Goal: Transaction & Acquisition: Purchase product/service

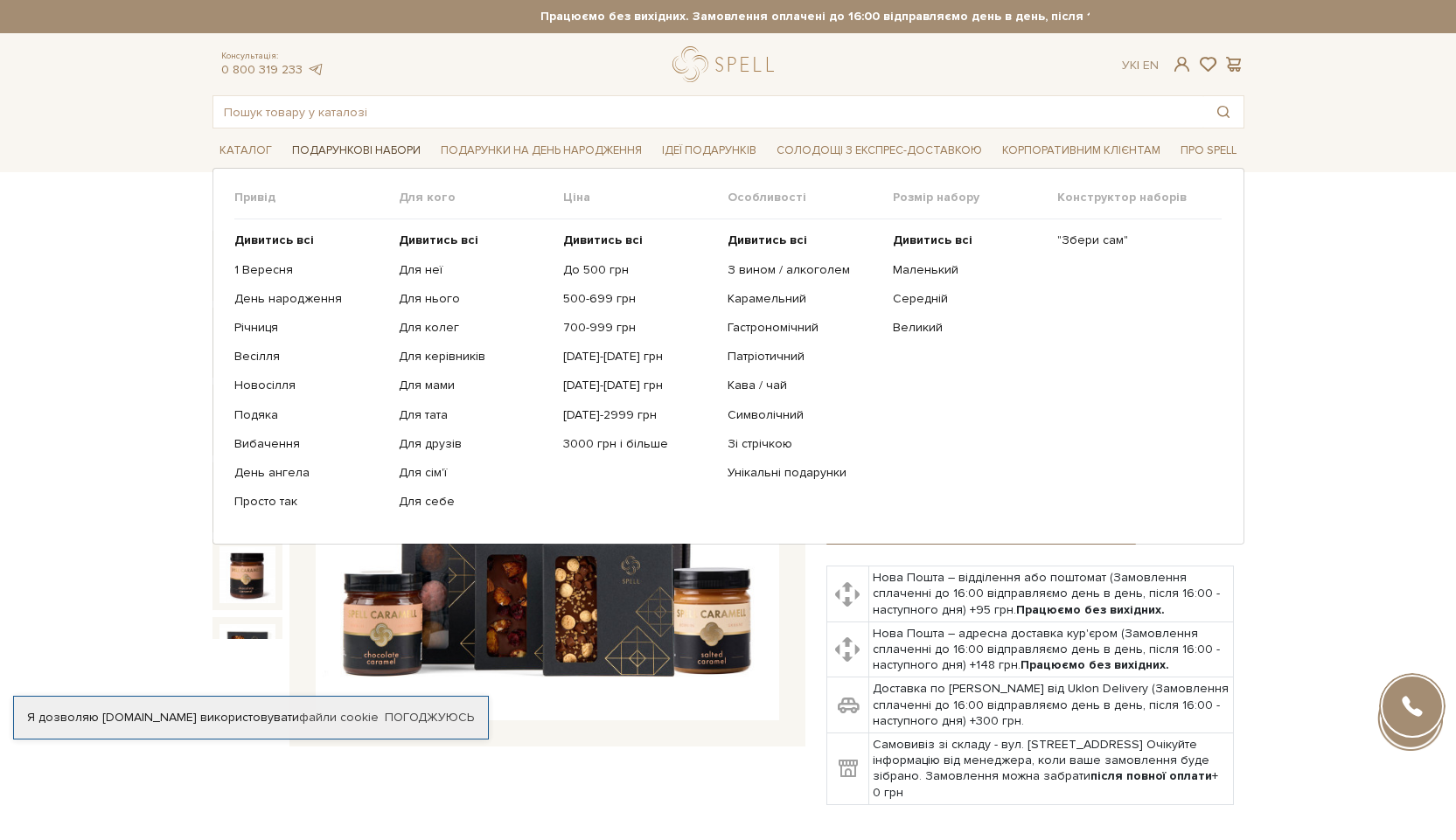
click at [392, 154] on span "Подарункові набори" at bounding box center [356, 151] width 142 height 27
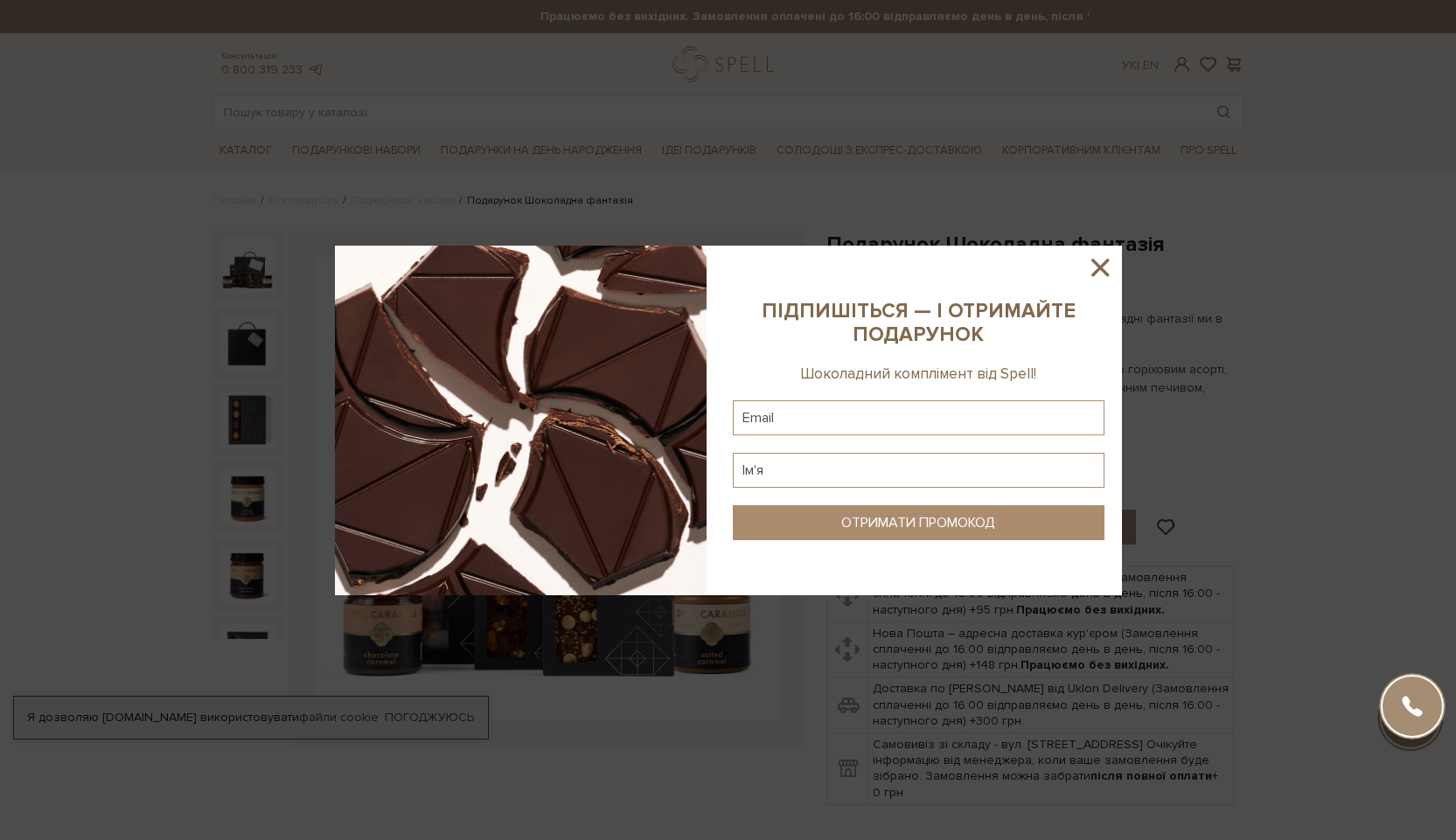
click at [1097, 272] on icon at bounding box center [1100, 268] width 18 height 18
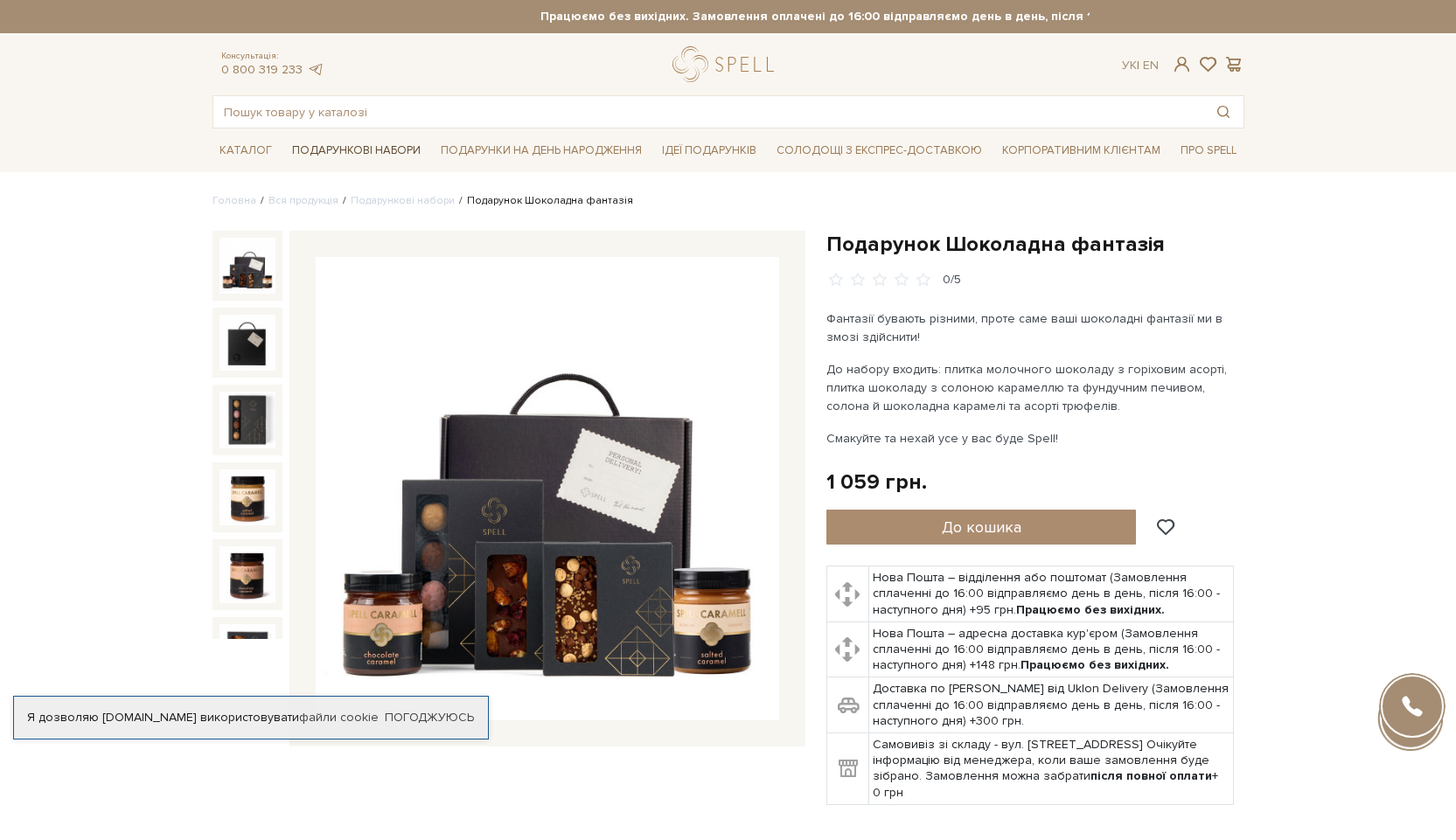
click at [369, 153] on span "Подарункові набори" at bounding box center [356, 151] width 142 height 27
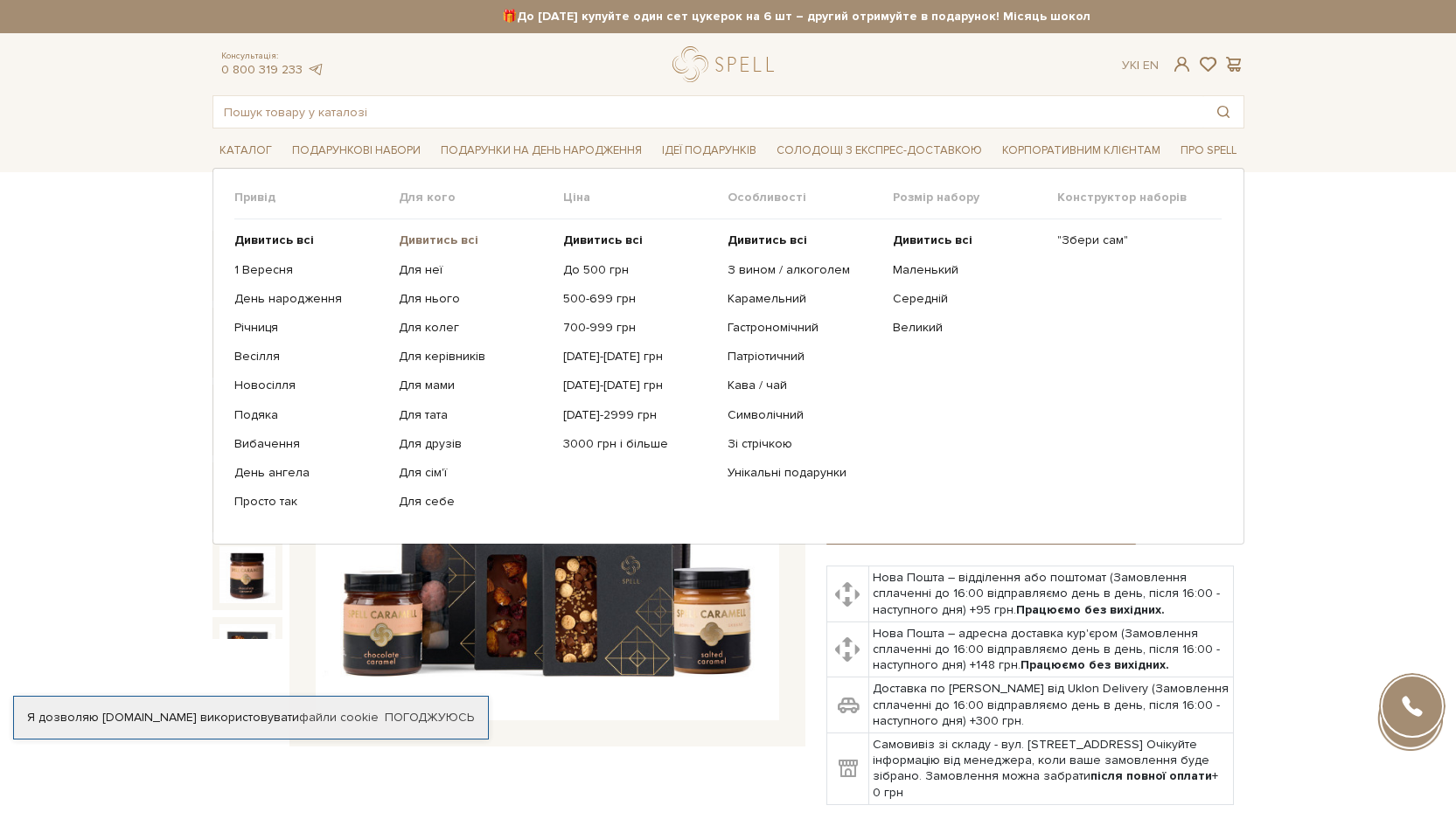
click at [449, 234] on b "Дивитись всі" at bounding box center [438, 239] width 79 height 15
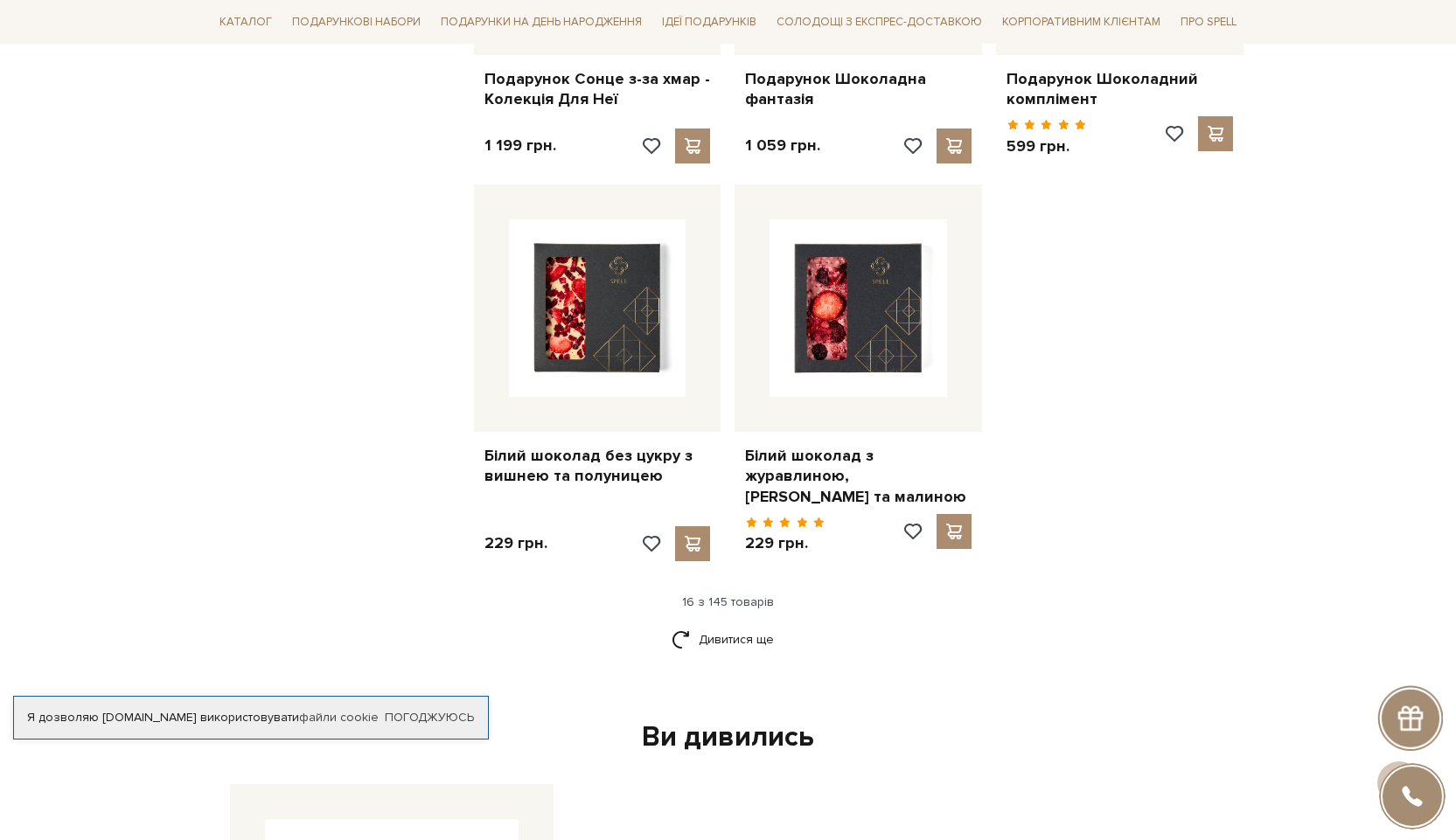
scroll to position [2041, 0]
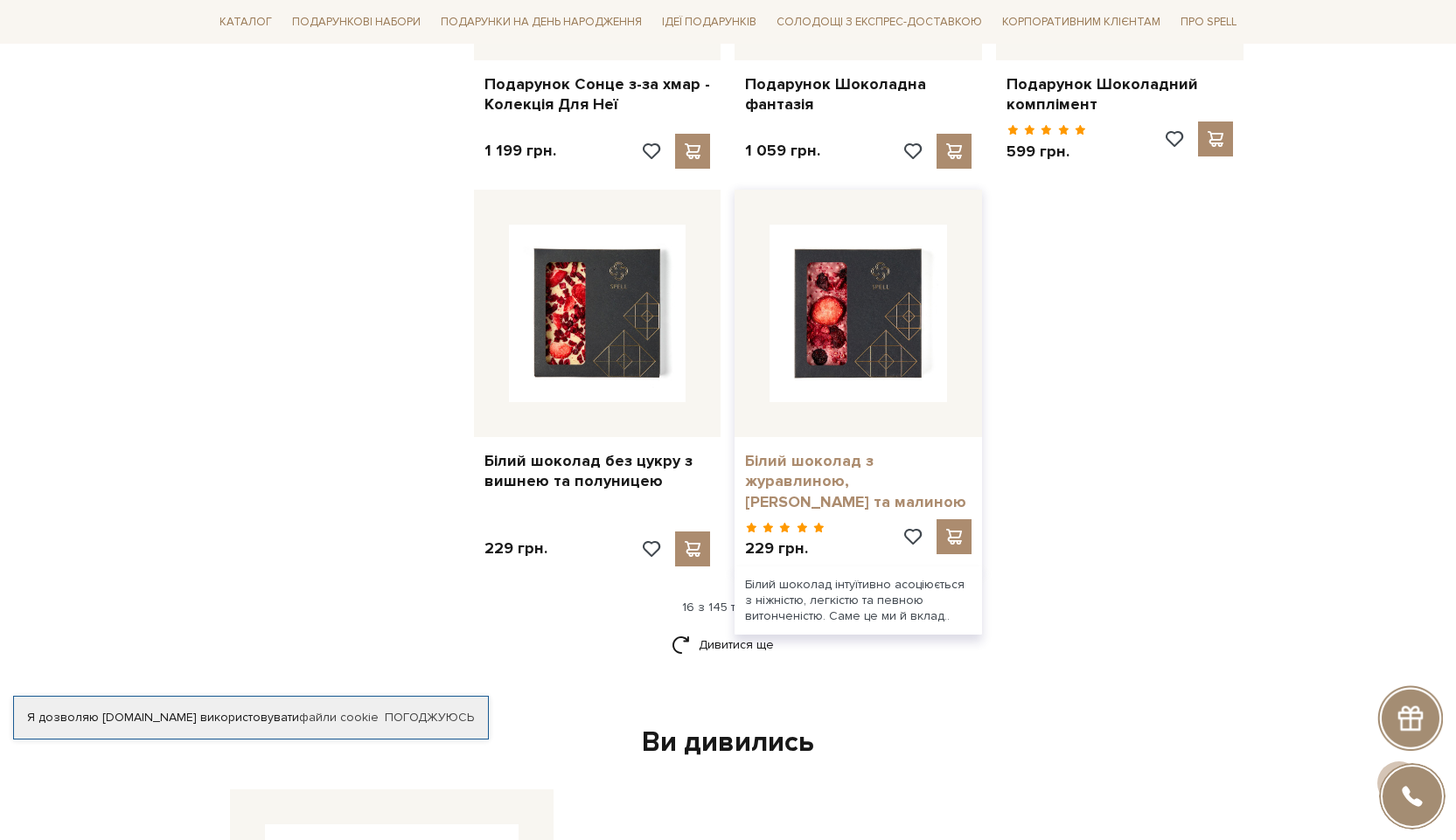
click at [800, 459] on link "Білий шоколад з журавлиною, [PERSON_NAME] та малиною" at bounding box center [858, 481] width 226 height 61
